Goal: Transaction & Acquisition: Purchase product/service

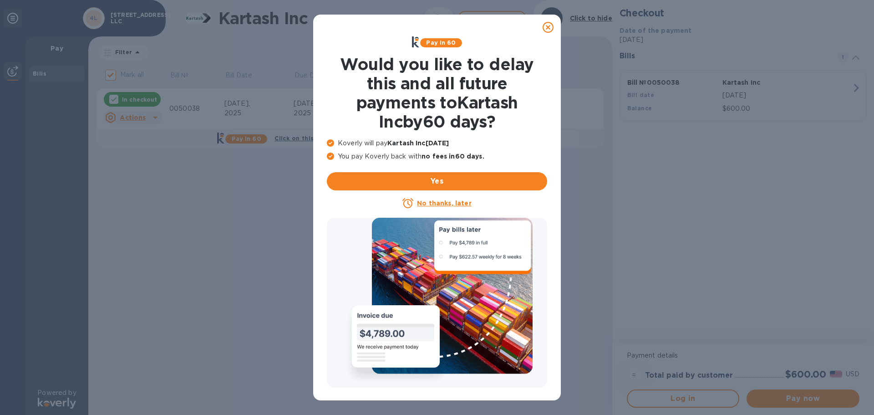
click at [547, 26] on icon at bounding box center [548, 27] width 11 height 11
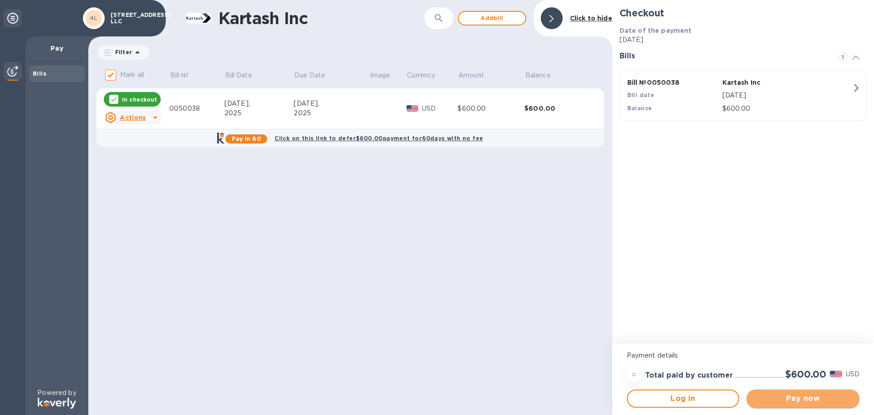
click at [799, 404] on button "Pay now" at bounding box center [803, 398] width 113 height 18
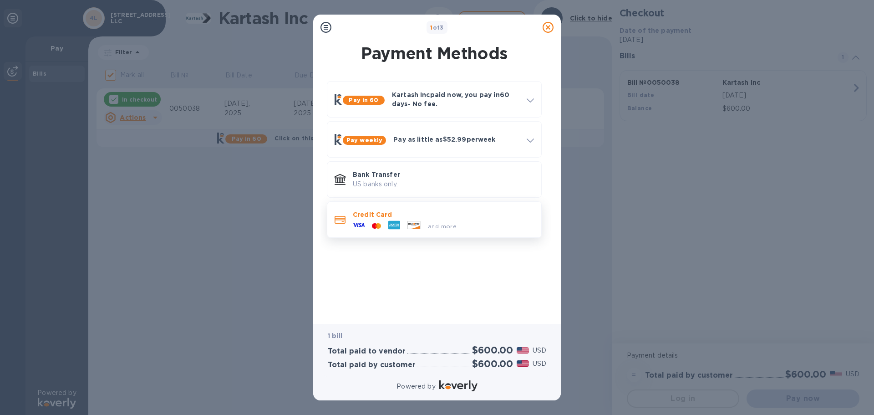
click at [390, 222] on icon at bounding box center [395, 225] width 12 height 9
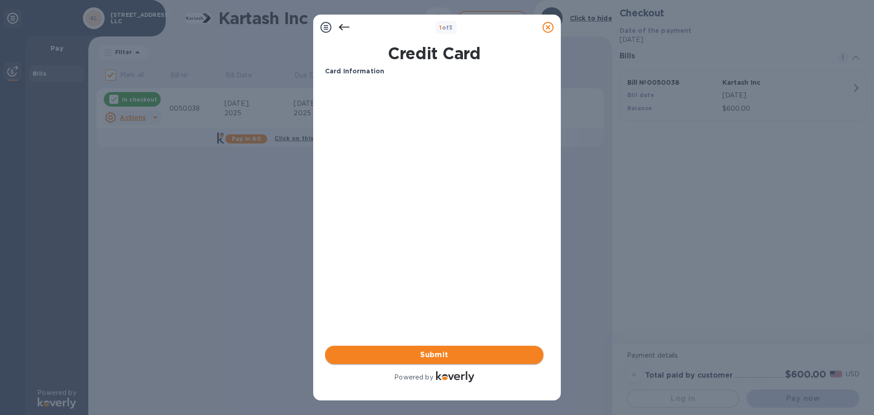
click at [467, 360] on span "Submit" at bounding box center [434, 354] width 204 height 11
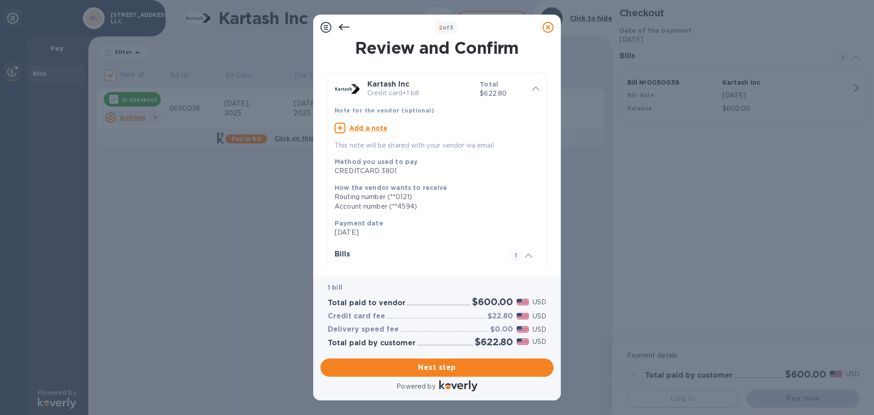
click at [399, 129] on div "Add a note" at bounding box center [437, 128] width 205 height 11
click at [363, 129] on textarea at bounding box center [430, 129] width 190 height 8
paste textarea "4513 WESTERN AVE LLC"
type textarea "4513 WESTERN AVE LLC"
click at [468, 372] on span "Next step" at bounding box center [437, 367] width 219 height 11
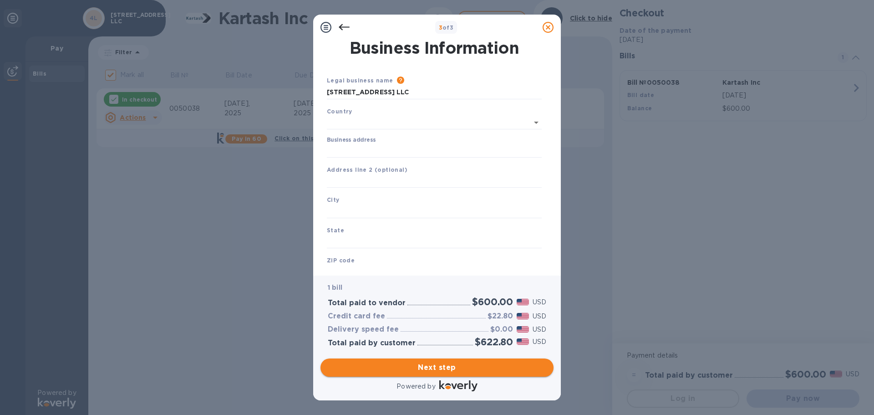
type input "United States"
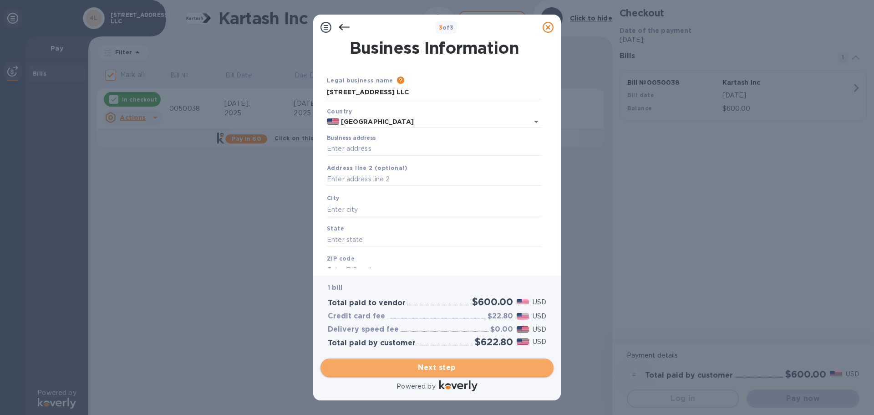
click at [439, 367] on span "Next step" at bounding box center [437, 367] width 219 height 11
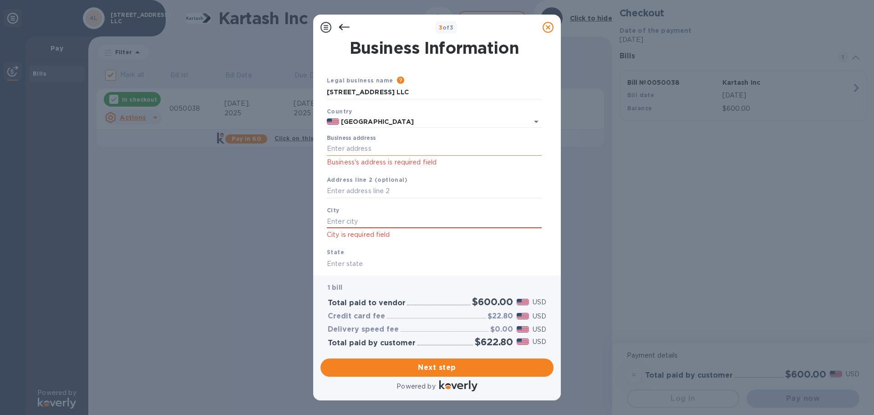
click at [356, 148] on input "Business address" at bounding box center [434, 149] width 215 height 14
drag, startPoint x: 327, startPoint y: 91, endPoint x: 385, endPoint y: 93, distance: 57.9
click at [385, 93] on input "4513 Western Ave LLC" at bounding box center [434, 93] width 215 height 14
click at [339, 151] on input "Business address" at bounding box center [434, 149] width 215 height 14
paste input "text"
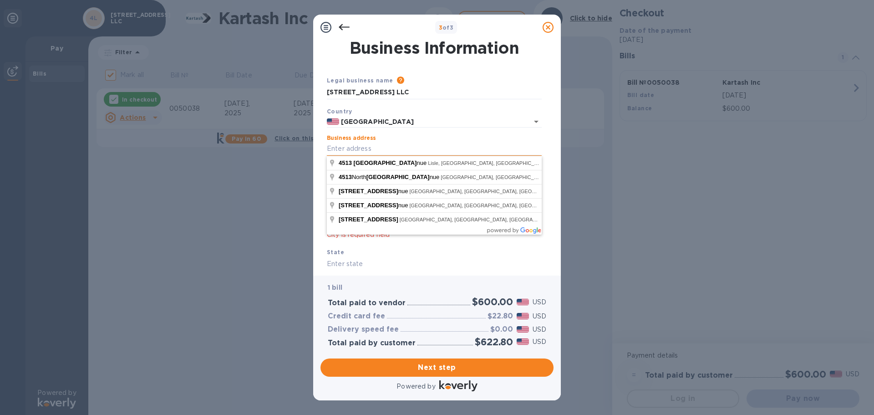
type input "4513 Western Avenue"
type input "Chicago Heights"
type input "IL"
type input "60411"
click at [339, 146] on input "4513 Western Avenue" at bounding box center [434, 149] width 215 height 14
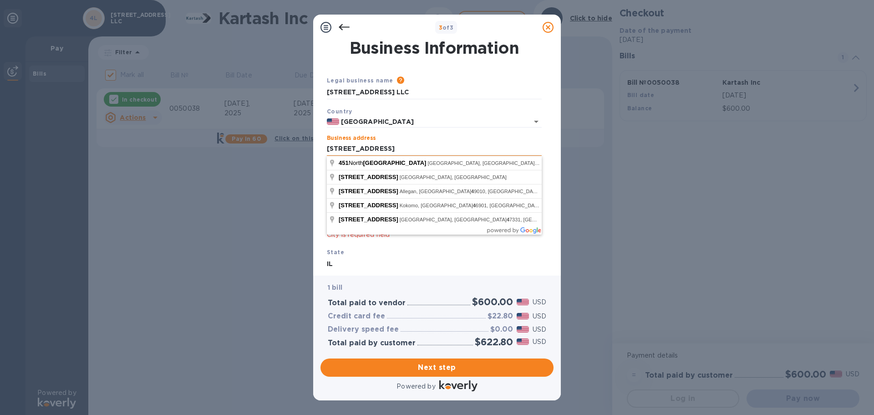
click at [407, 145] on input "451 Western Avenue4" at bounding box center [434, 149] width 215 height 14
click at [337, 144] on input "451 Western Avenue" at bounding box center [434, 149] width 215 height 14
type input "4514 Western Avenue"
click at [445, 138] on div "Business address 4514 Western Avenue Business's address is required field" at bounding box center [434, 151] width 215 height 33
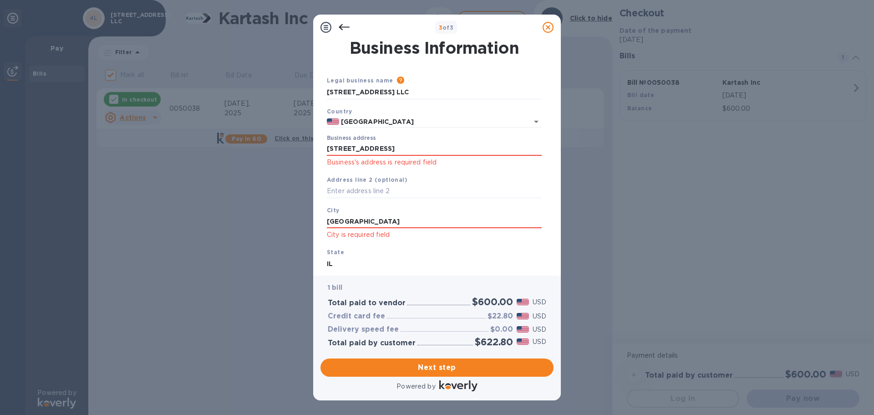
click at [407, 180] on div "Address line 2 (optional)" at bounding box center [434, 186] width 222 height 31
click at [402, 194] on input "text" at bounding box center [434, 191] width 215 height 14
click at [396, 221] on input "Chicago Heights" at bounding box center [434, 222] width 215 height 14
drag, startPoint x: 396, startPoint y: 221, endPoint x: 315, endPoint y: 223, distance: 81.1
click at [315, 223] on div "Business Information Legal business name Please provide the legal name that app…" at bounding box center [437, 157] width 248 height 235
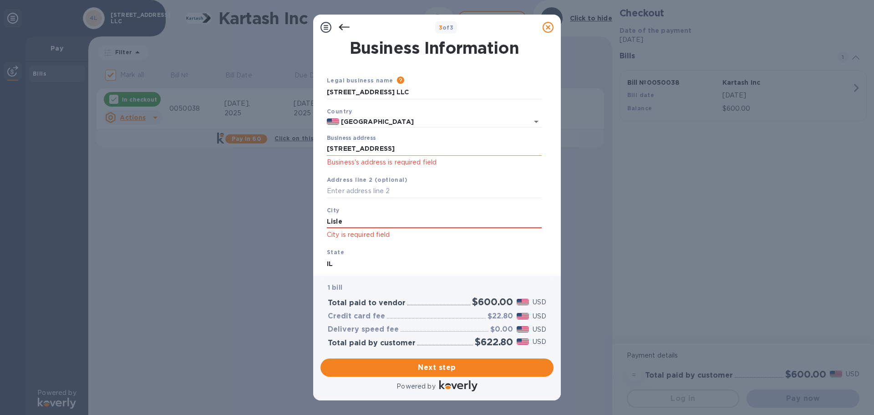
type input "Lisle"
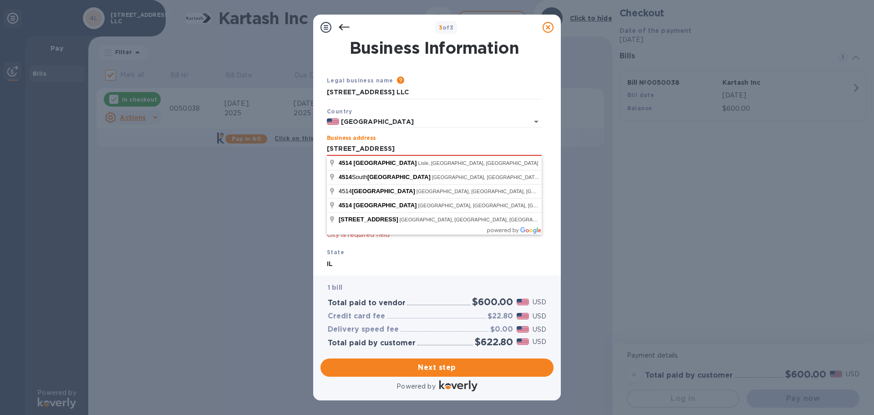
drag, startPoint x: 404, startPoint y: 151, endPoint x: 266, endPoint y: 151, distance: 137.6
click at [266, 151] on div "3 of 3 Business Information Legal business name Please provide the legal name t…" at bounding box center [437, 207] width 874 height 415
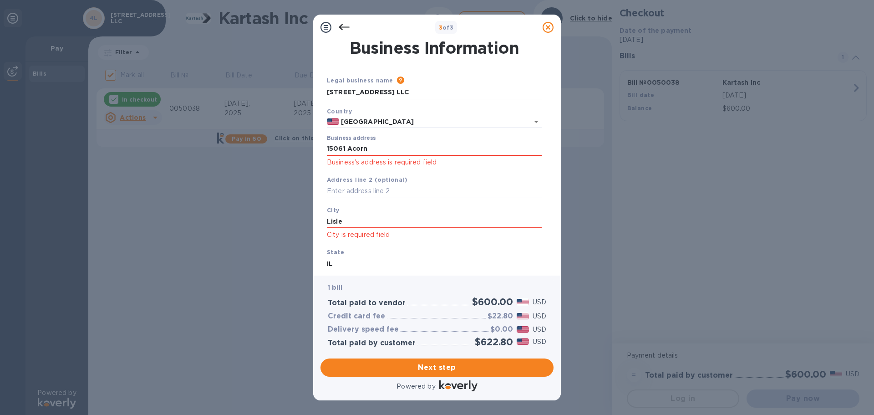
type input "15061 Acorn Lane"
type input "Lockport"
type input "60491"
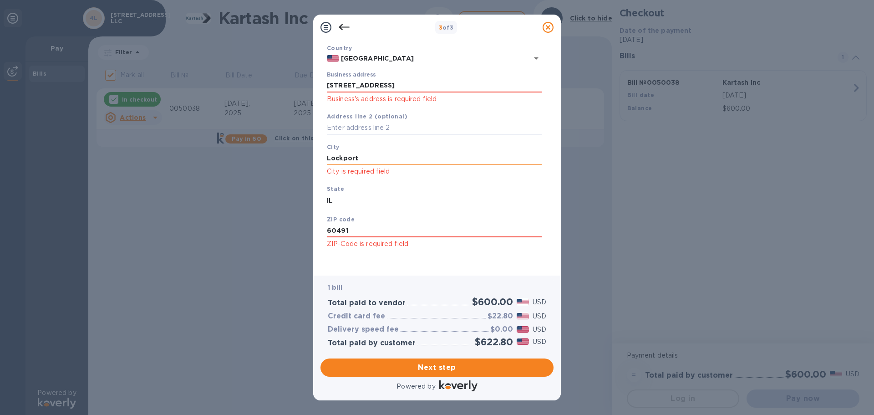
scroll to position [66, 0]
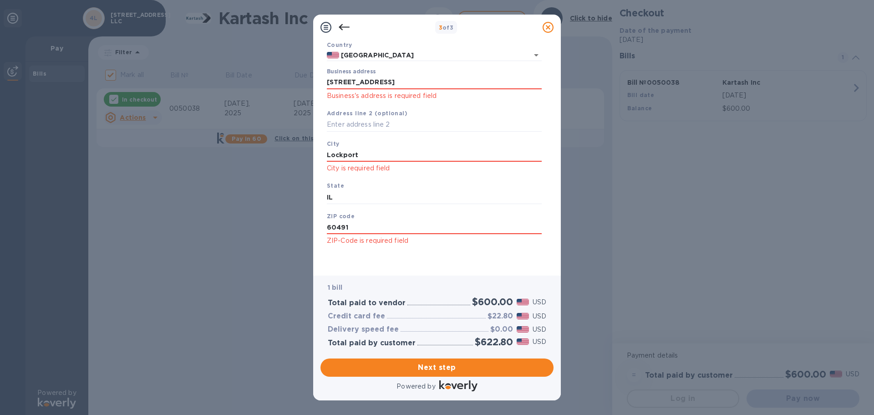
drag, startPoint x: 367, startPoint y: 154, endPoint x: 280, endPoint y: 152, distance: 87.0
click at [280, 152] on div "3 of 3 Business Information Legal business name Please provide the legal name t…" at bounding box center [437, 207] width 874 height 415
type input "Homer Glen"
click at [455, 368] on span "Next step" at bounding box center [437, 367] width 219 height 11
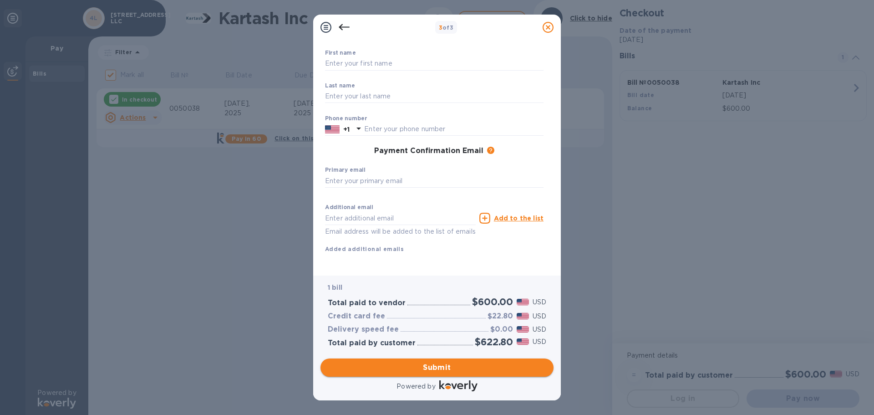
scroll to position [59, 0]
click at [431, 174] on input "text" at bounding box center [434, 181] width 219 height 14
type input "dpakstys@midwestexp.net"
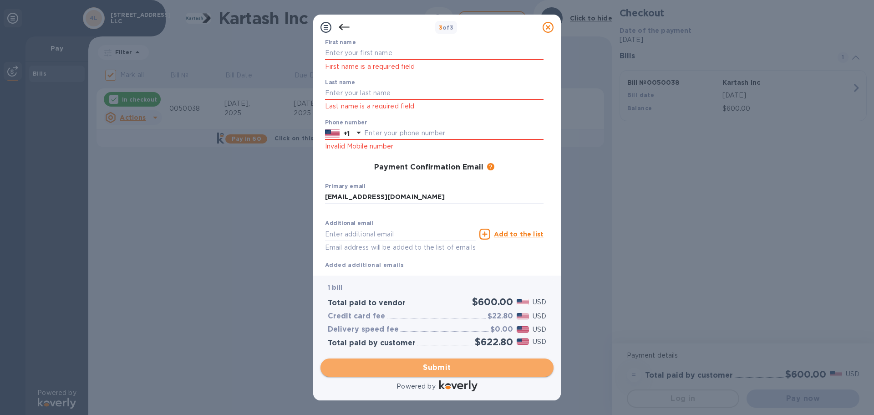
click at [447, 363] on span "Submit" at bounding box center [437, 367] width 219 height 11
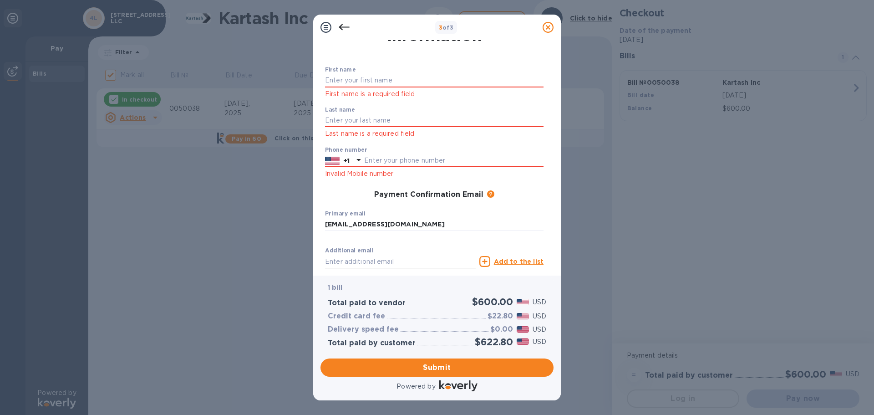
scroll to position [0, 0]
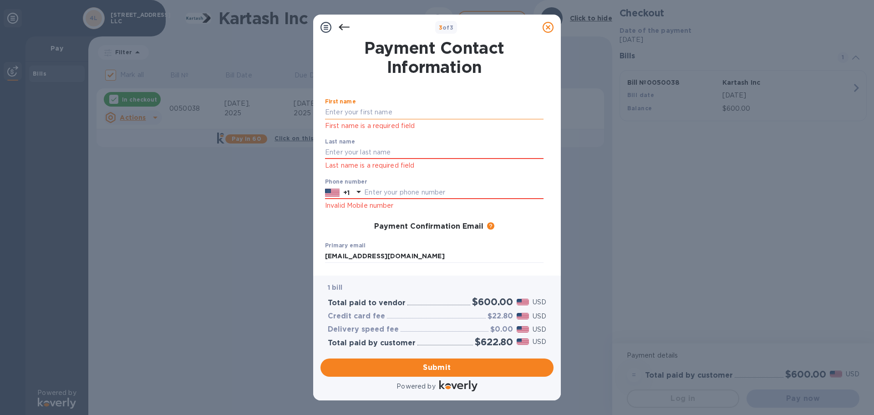
click at [370, 107] on input "text" at bounding box center [434, 113] width 219 height 14
type input "Tomas"
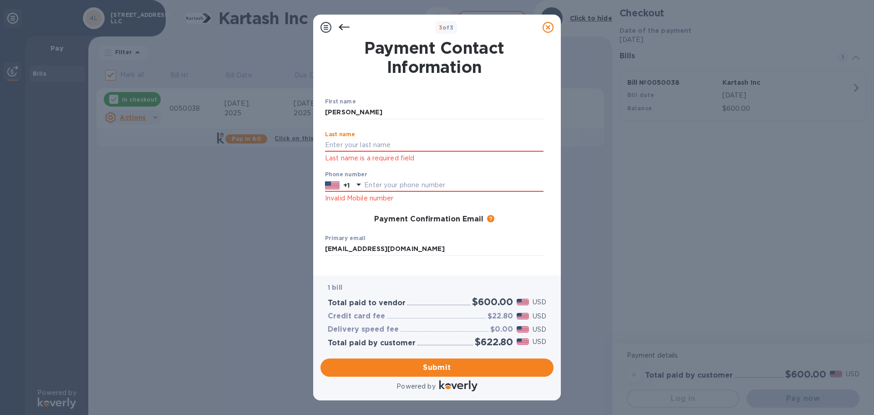
click at [347, 153] on div "Last name Last name is a required field" at bounding box center [434, 147] width 219 height 33
type input "Gintila"
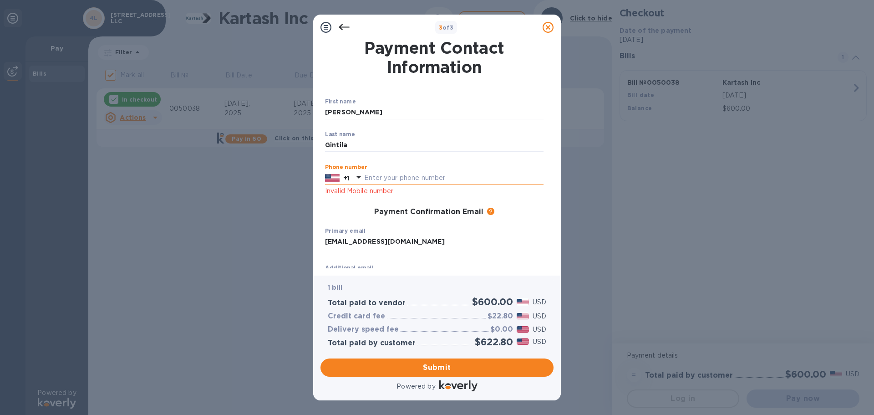
click at [428, 179] on input "text" at bounding box center [453, 178] width 179 height 14
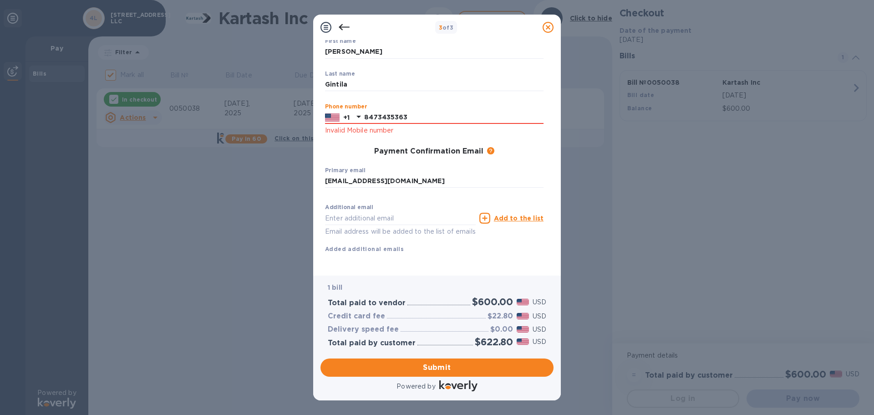
scroll to position [71, 0]
type input "8473435363"
click at [430, 215] on div "Additional email Email address will be added to the list of emails" at bounding box center [400, 220] width 151 height 33
click at [445, 370] on span "Submit" at bounding box center [437, 367] width 219 height 11
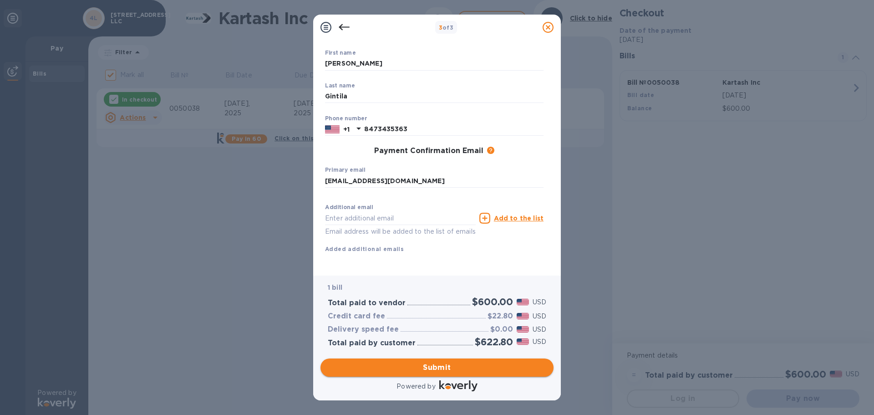
scroll to position [59, 0]
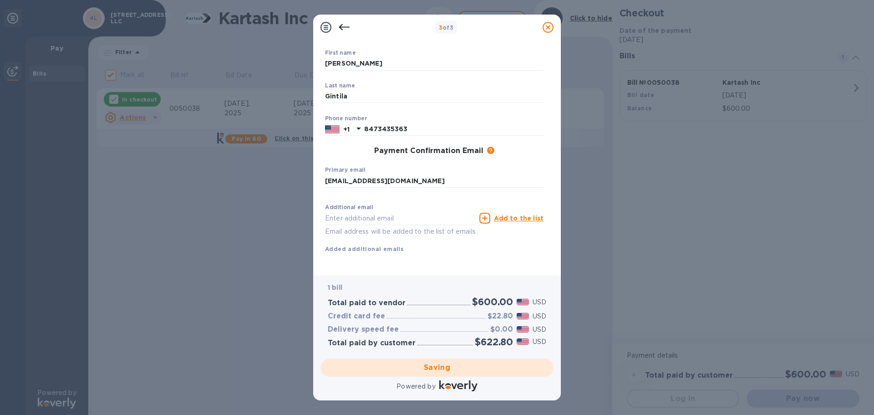
checkbox input "false"
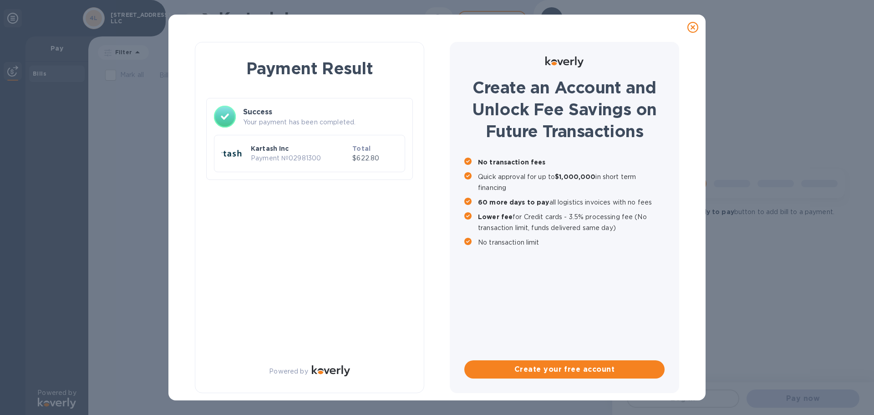
scroll to position [0, 0]
